Goal: Information Seeking & Learning: Compare options

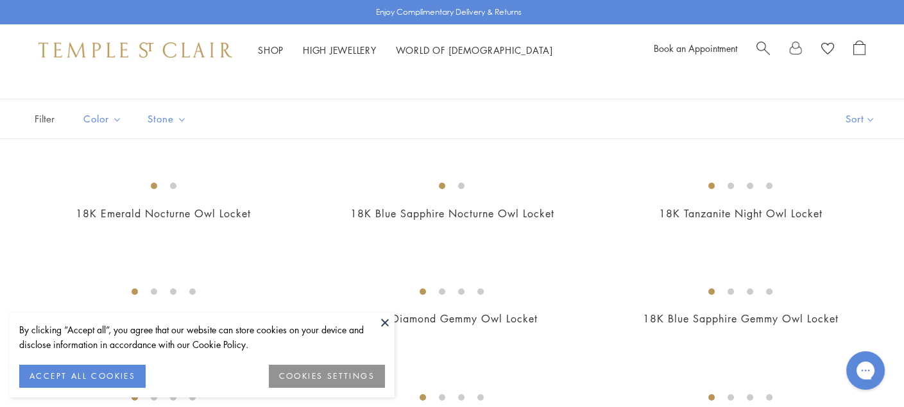
click at [109, 375] on button "ACCEPT ALL COOKIES" at bounding box center [82, 376] width 126 height 23
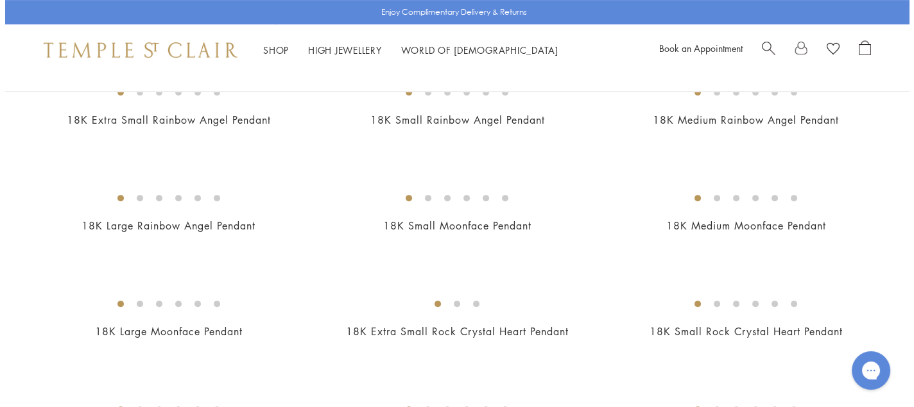
scroll to position [904, 0]
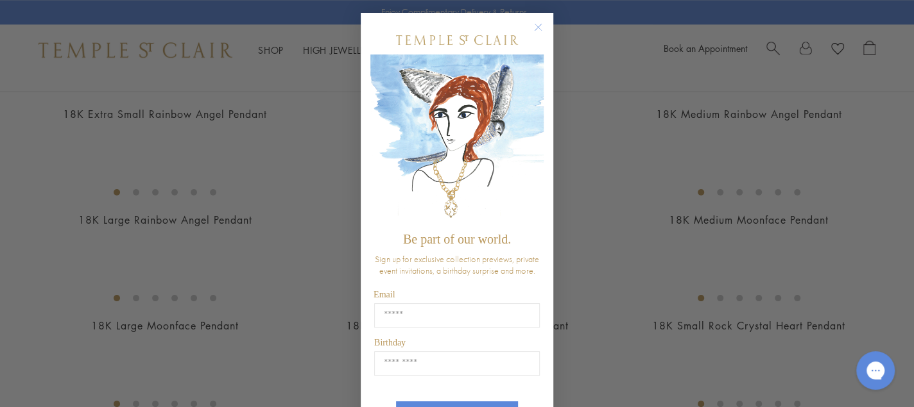
click at [536, 28] on circle "Close dialog" at bounding box center [538, 27] width 15 height 15
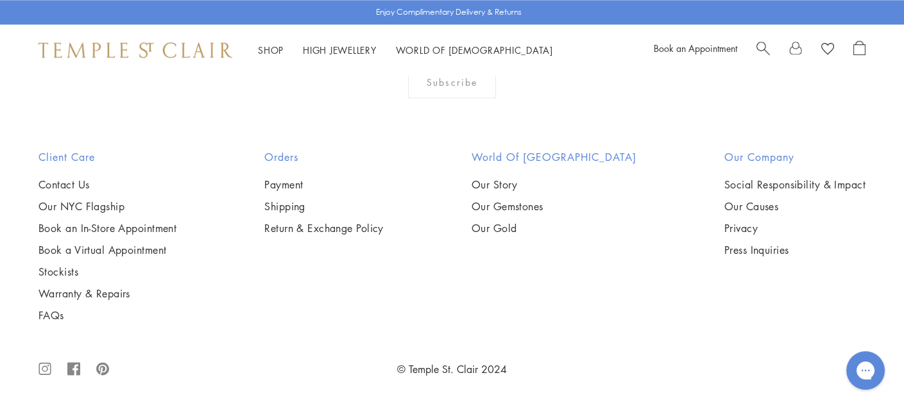
scroll to position [5645, 0]
click at [0, 0] on img at bounding box center [0, 0] width 0 height 0
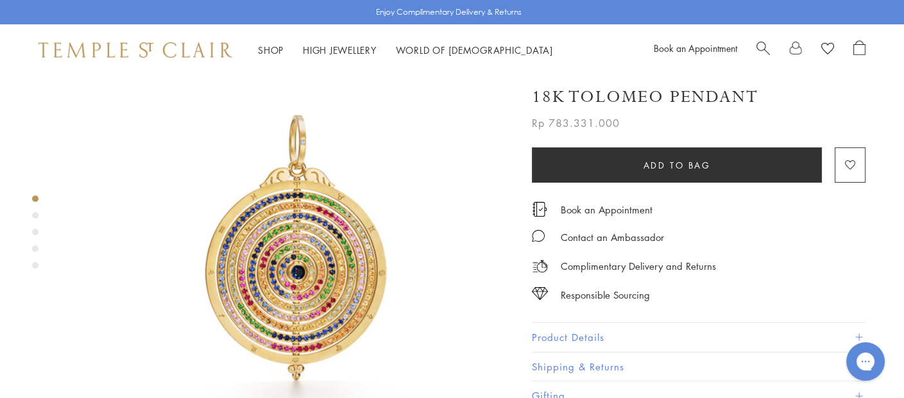
scroll to position [64, 0]
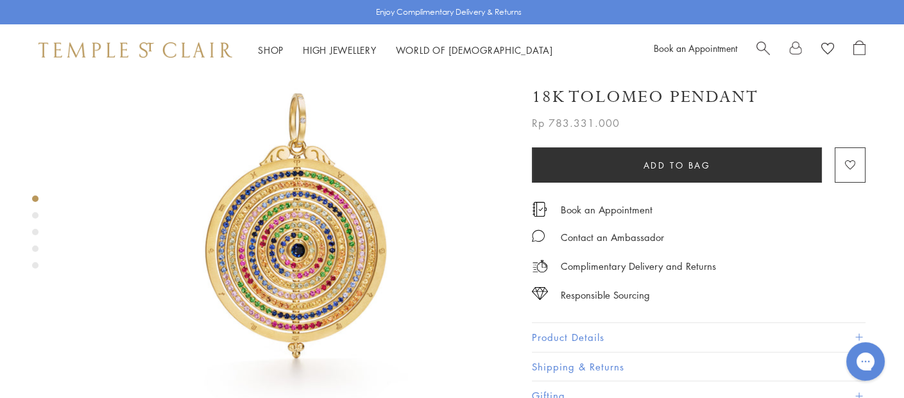
click at [274, 241] on img at bounding box center [288, 236] width 448 height 448
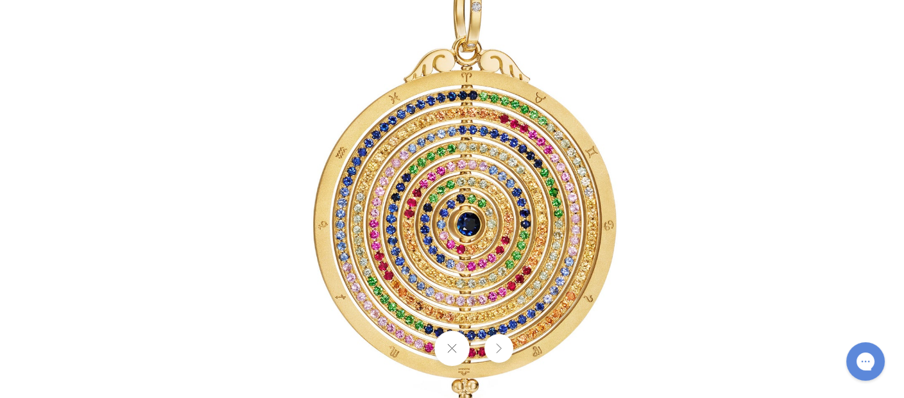
click at [412, 140] on img at bounding box center [452, 199] width 751 height 751
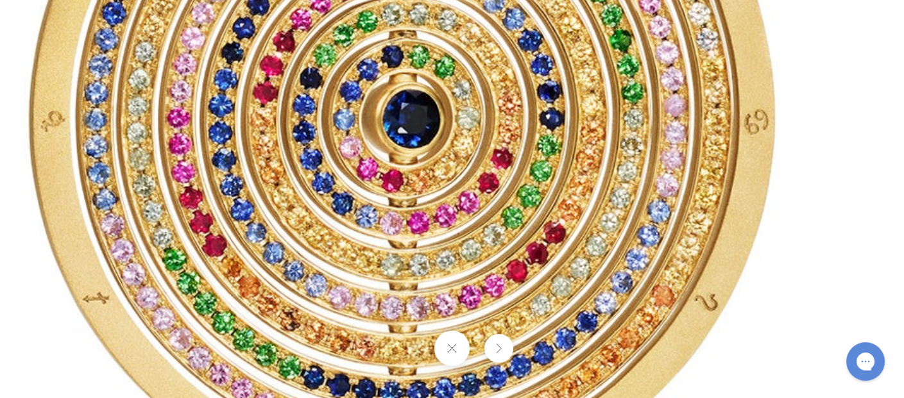
drag, startPoint x: 479, startPoint y: 264, endPoint x: 336, endPoint y: 39, distance: 266.2
click at [336, 39] on img at bounding box center [372, 58] width 1848 height 1848
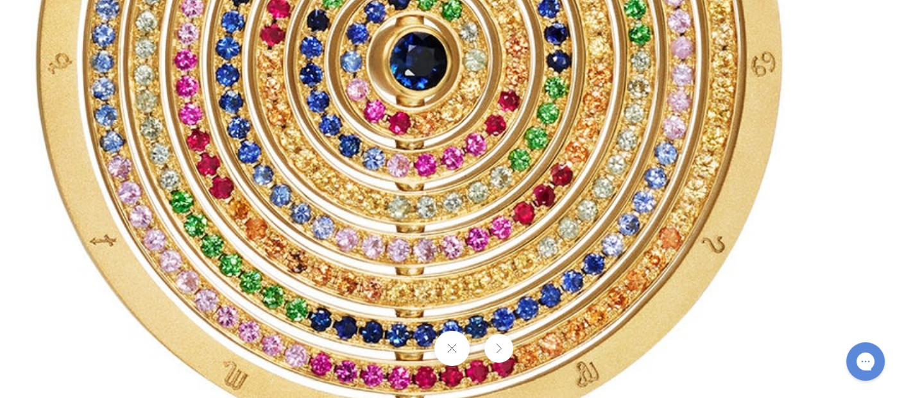
drag, startPoint x: 391, startPoint y: 114, endPoint x: 426, endPoint y: 73, distance: 53.2
click at [426, 73] on img at bounding box center [379, 0] width 1848 height 1848
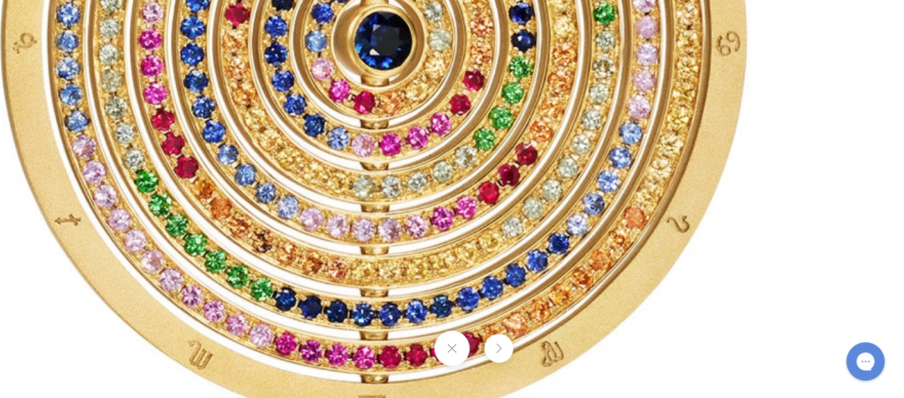
drag, startPoint x: 571, startPoint y: 241, endPoint x: 533, endPoint y: 227, distance: 40.4
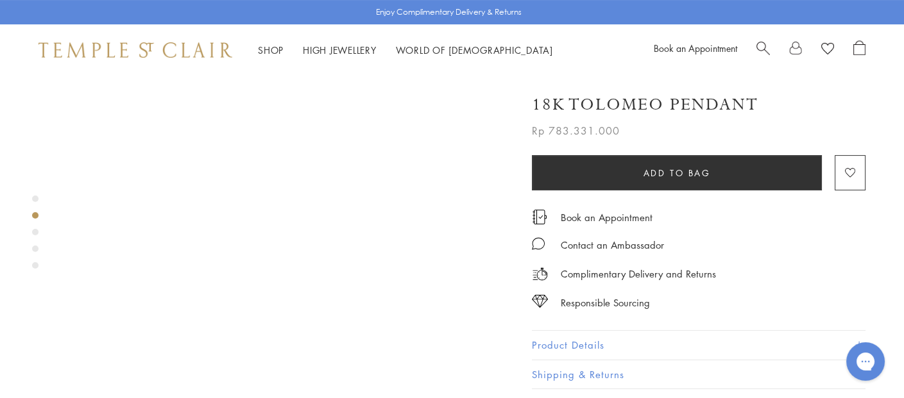
scroll to position [513, 0]
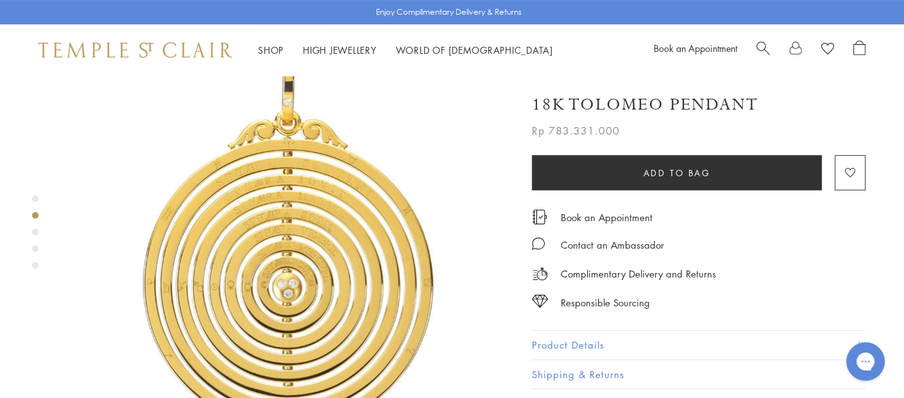
click at [342, 185] on img at bounding box center [288, 254] width 448 height 448
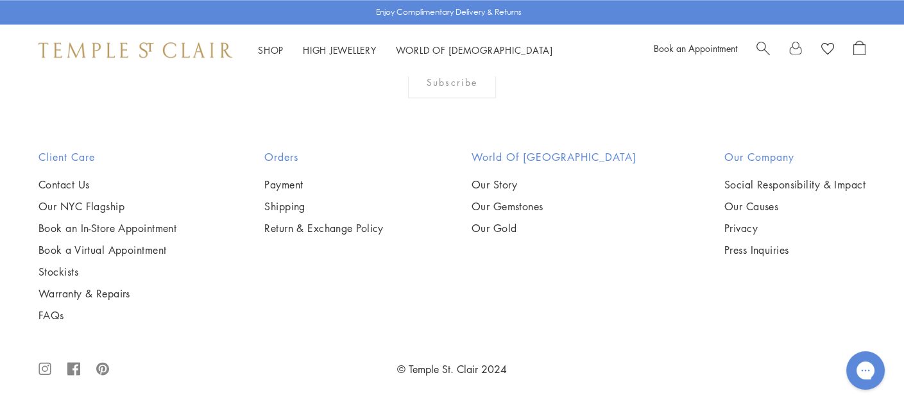
scroll to position [7698, 0]
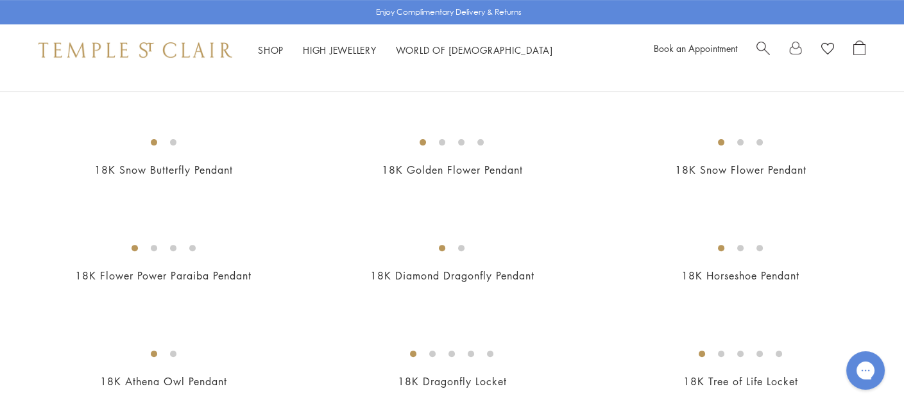
scroll to position [834, 0]
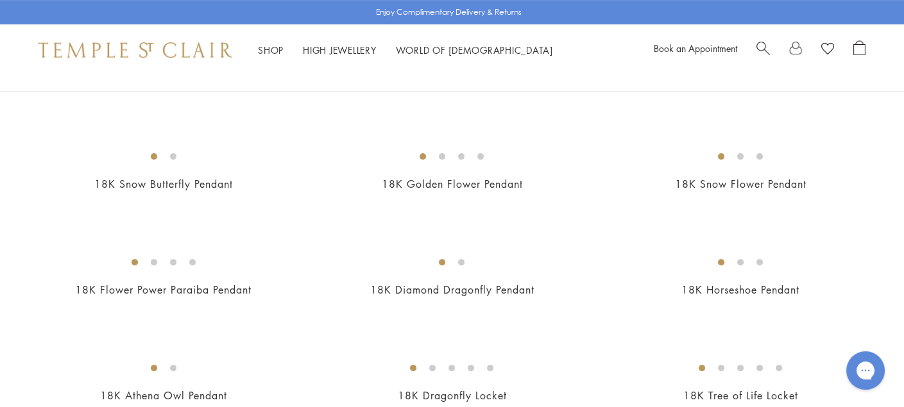
click at [0, 0] on img at bounding box center [0, 0] width 0 height 0
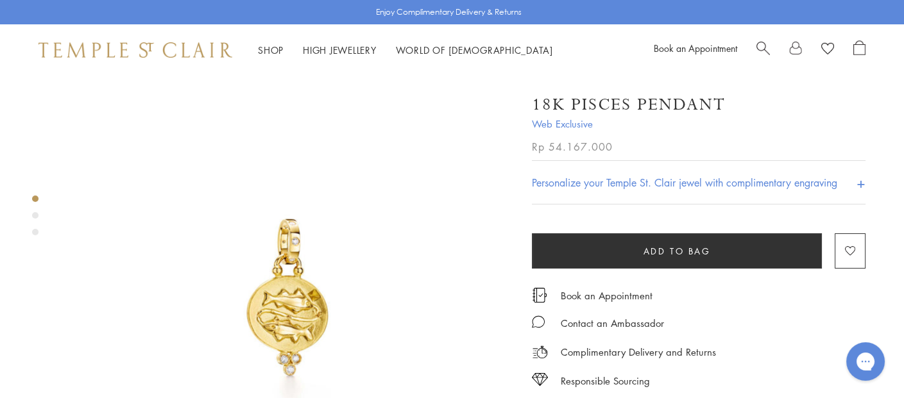
click at [305, 289] on img at bounding box center [288, 300] width 448 height 448
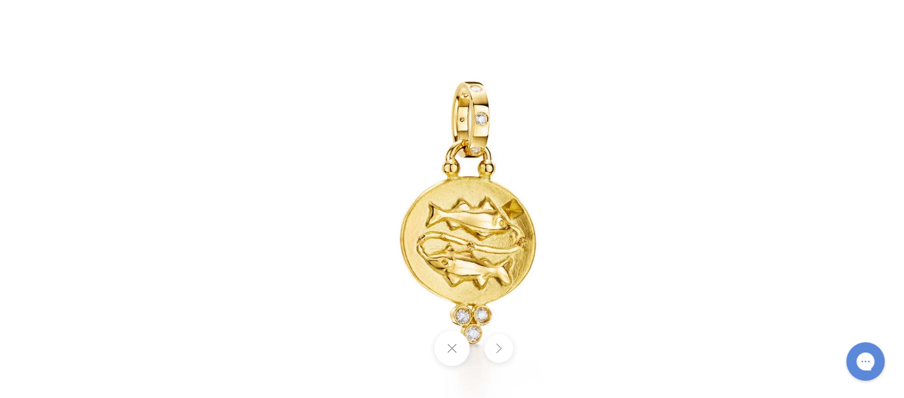
drag, startPoint x: 452, startPoint y: 200, endPoint x: 514, endPoint y: 217, distance: 64.4
click at [514, 217] on img at bounding box center [469, 217] width 751 height 751
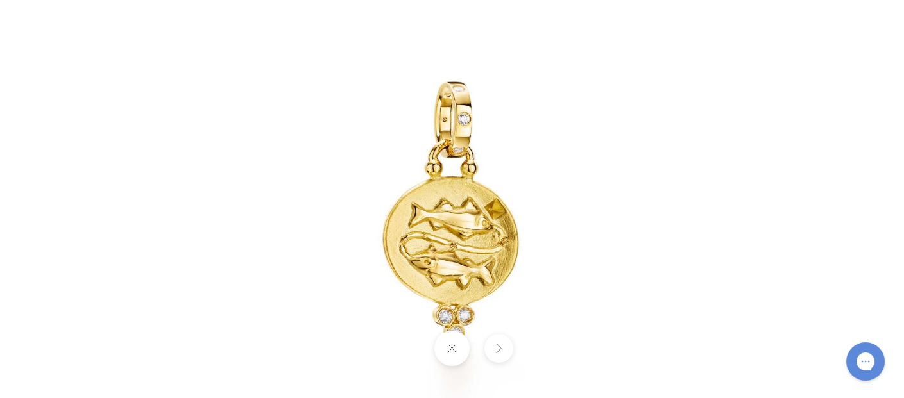
click at [514, 217] on img at bounding box center [452, 217] width 751 height 751
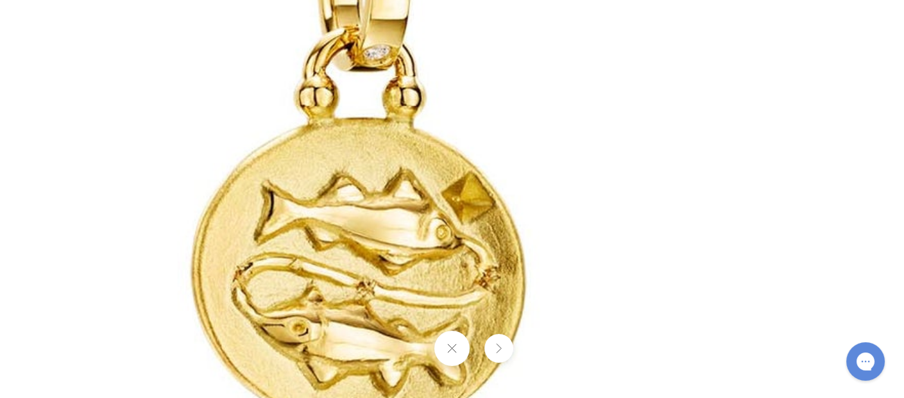
click at [436, 232] on img at bounding box center [363, 217] width 1848 height 1848
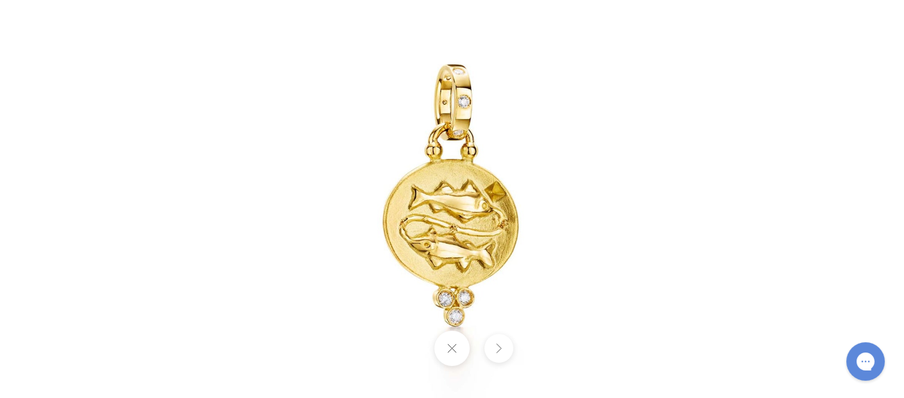
click at [446, 350] on button at bounding box center [451, 348] width 35 height 35
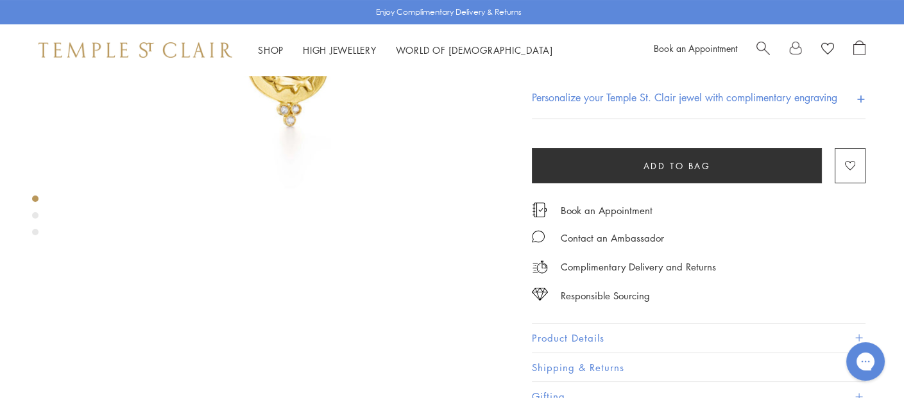
scroll to position [257, 0]
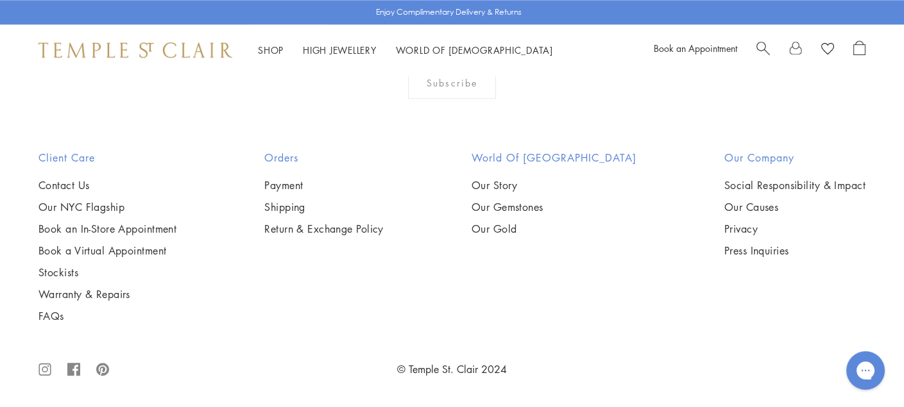
scroll to position [6608, 0]
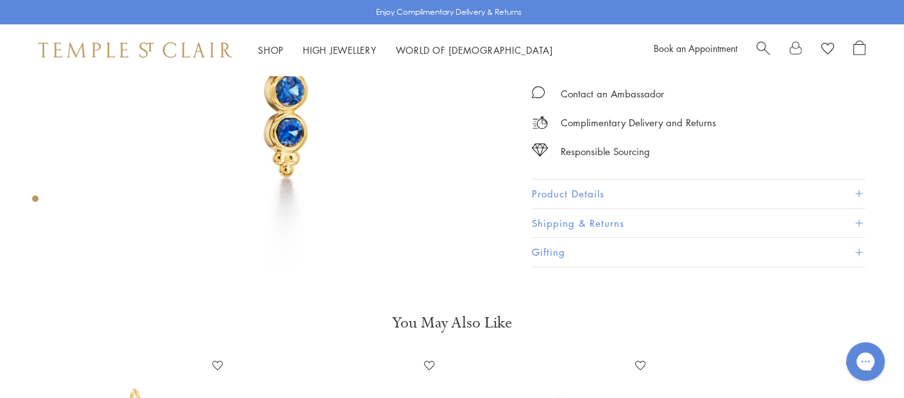
scroll to position [192, 0]
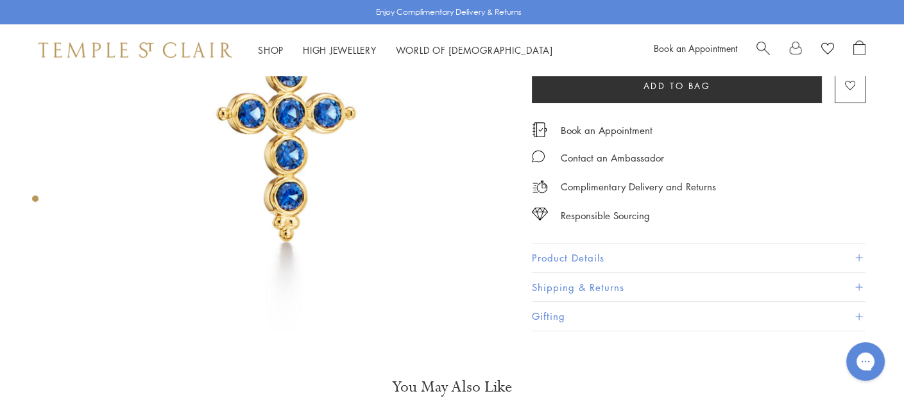
click at [828, 261] on button "Product Details" at bounding box center [699, 258] width 334 height 29
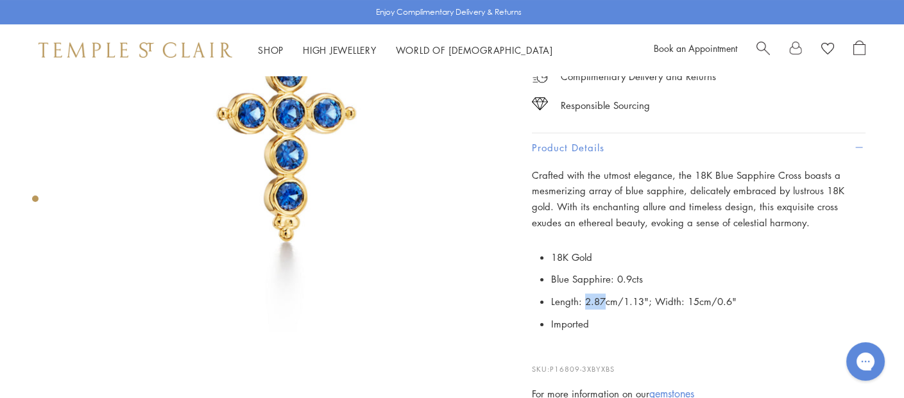
drag, startPoint x: 582, startPoint y: 300, endPoint x: 606, endPoint y: 303, distance: 23.4
click at [606, 303] on li "Length: 2.87cm/1.13"; Width: 15cm/0.6"" at bounding box center [708, 302] width 314 height 22
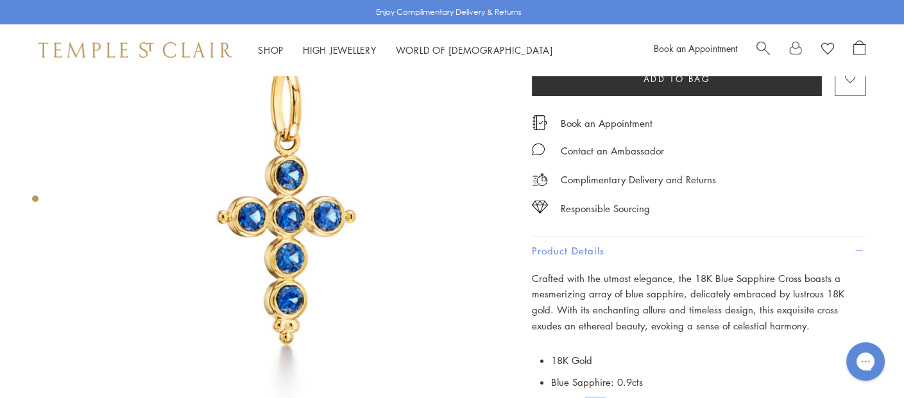
scroll to position [128, 0]
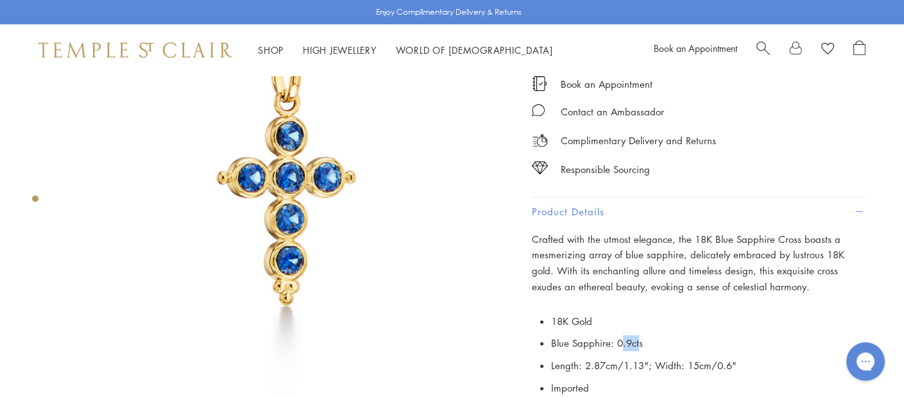
drag, startPoint x: 622, startPoint y: 339, endPoint x: 634, endPoint y: 337, distance: 12.9
click at [634, 338] on li "Blue Sapphire: 0.9cts" at bounding box center [708, 343] width 314 height 22
click at [665, 355] on li "Length: 2.87cm/1.13"; Width: 15cm/0.6"" at bounding box center [708, 366] width 314 height 22
drag, startPoint x: 643, startPoint y: 344, endPoint x: 614, endPoint y: 344, distance: 28.9
click at [614, 344] on li "Blue Sapphire: 0.9cts" at bounding box center [708, 343] width 314 height 22
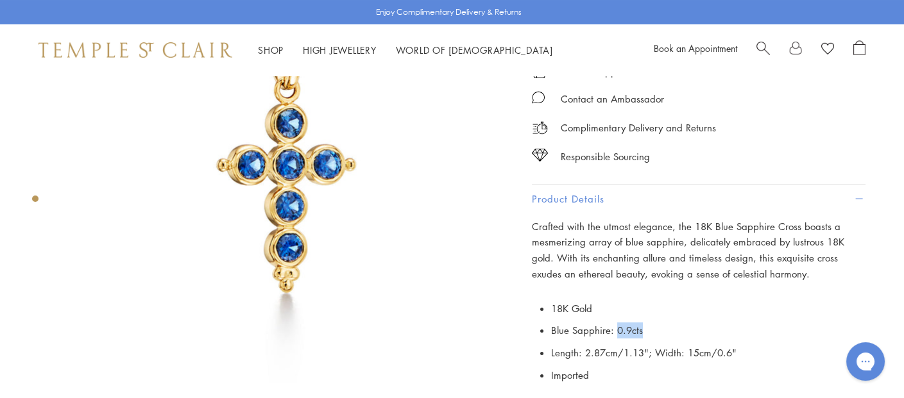
scroll to position [0, 0]
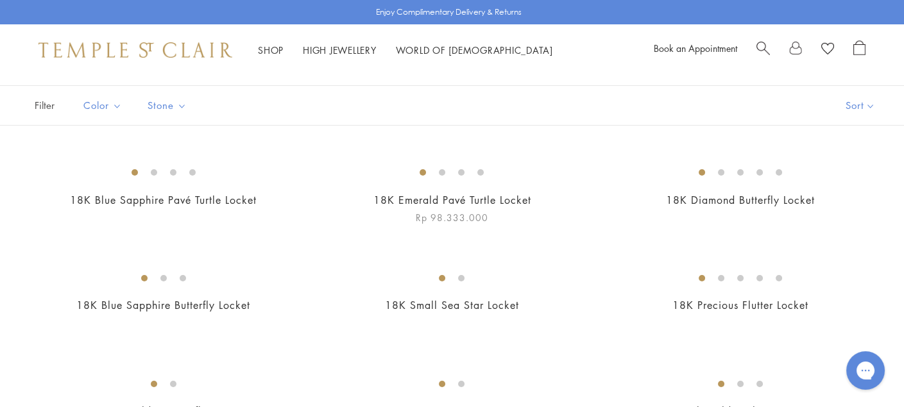
scroll to position [64, 0]
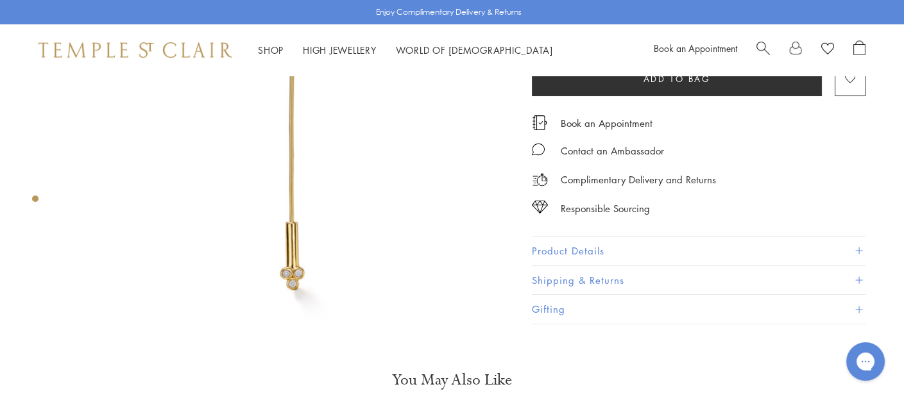
scroll to position [257, 0]
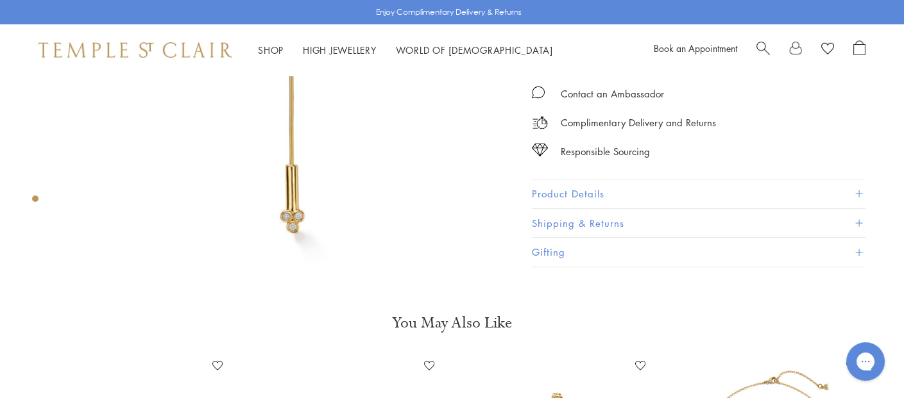
click at [618, 200] on button "Product Details" at bounding box center [699, 194] width 334 height 29
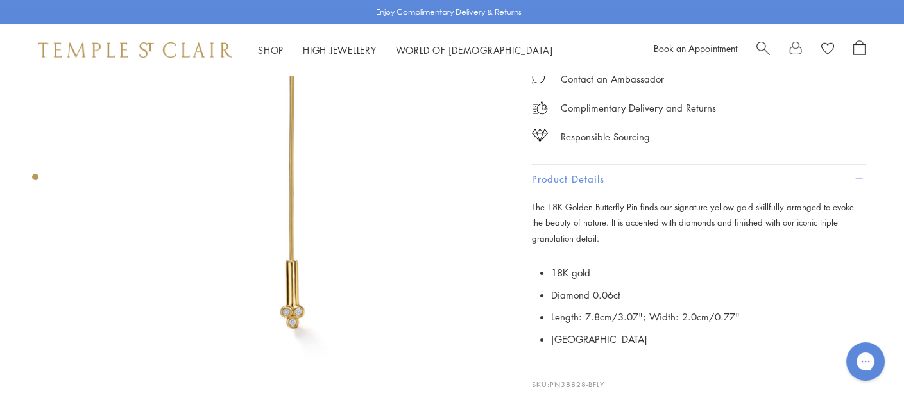
scroll to position [64, 0]
